Goal: Information Seeking & Learning: Check status

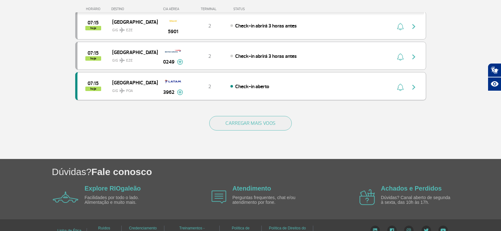
scroll to position [626, 0]
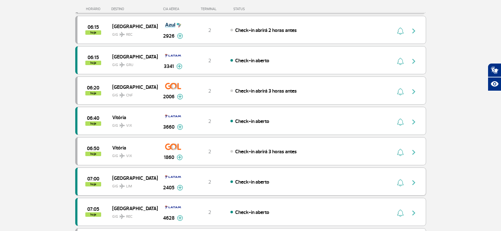
scroll to position [304, 0]
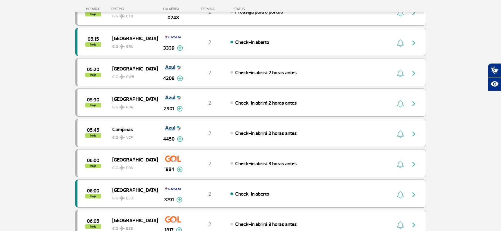
scroll to position [127, 0]
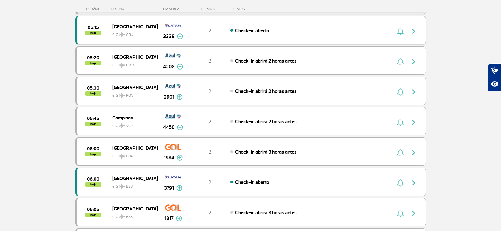
scroll to position [127, 0]
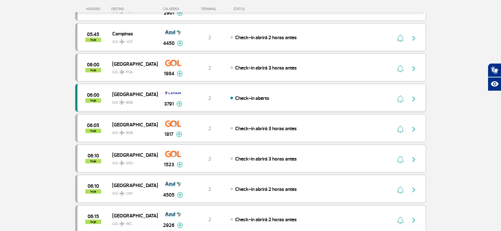
scroll to position [190, 0]
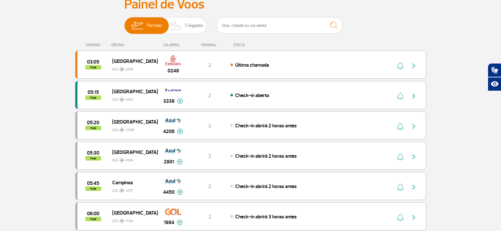
scroll to position [63, 0]
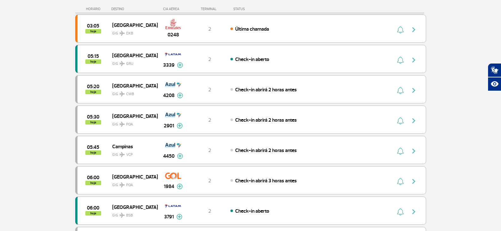
scroll to position [297, 0]
